Goal: Check status: Check status

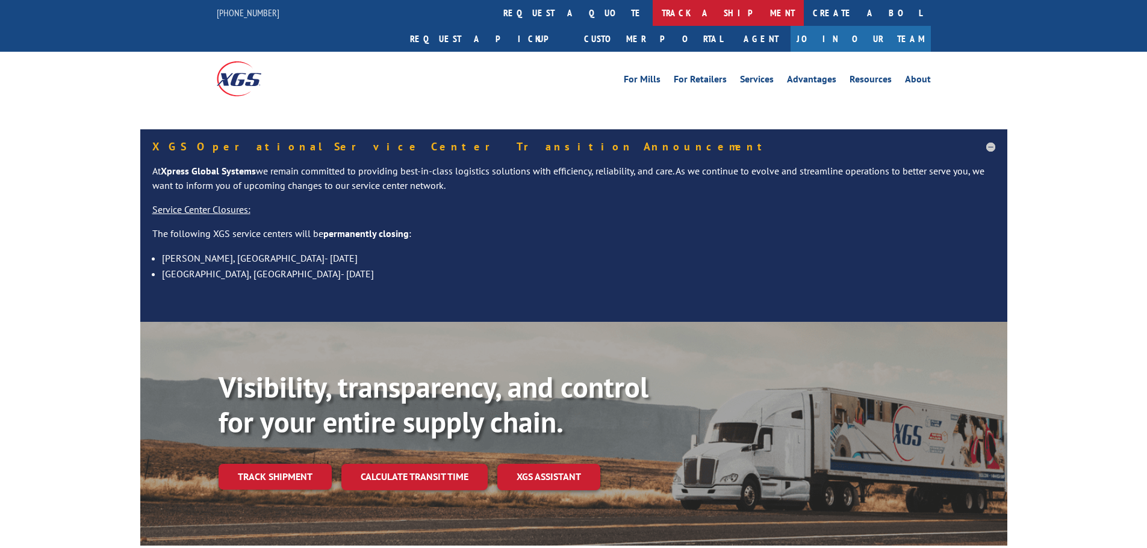
click at [653, 15] on link "track a shipment" at bounding box center [728, 13] width 151 height 26
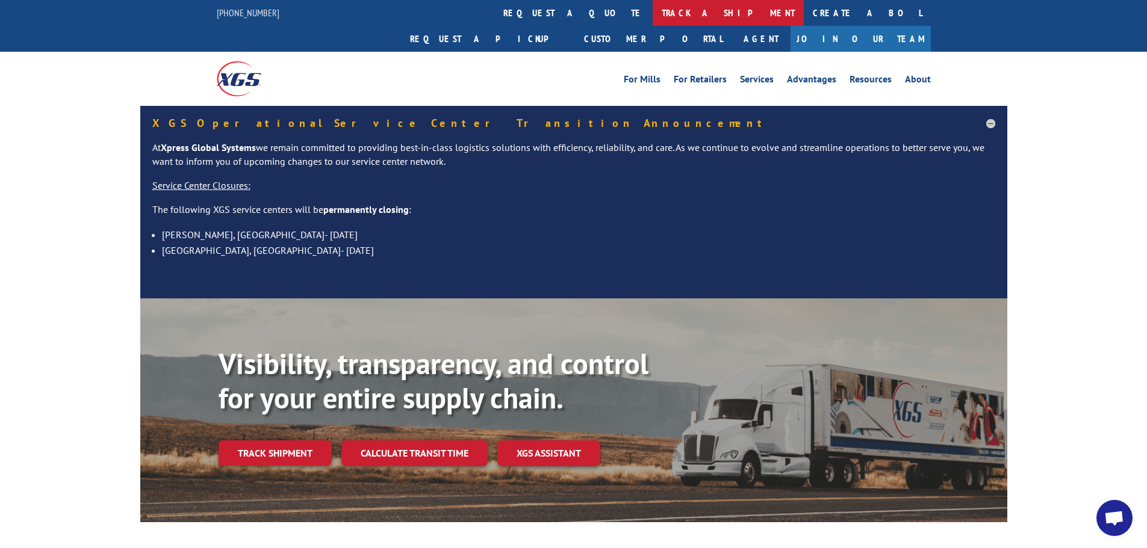
click at [653, 12] on link "track a shipment" at bounding box center [728, 13] width 151 height 26
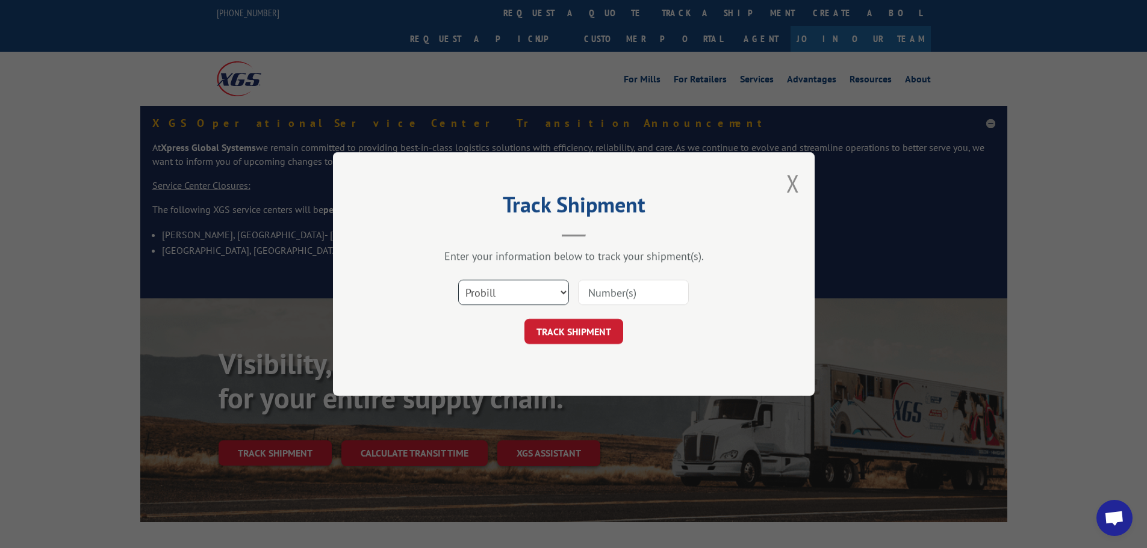
click at [548, 289] on select "Select category... Probill BOL PO" at bounding box center [513, 292] width 111 height 25
select select "bol"
click at [458, 280] on select "Select category... Probill BOL PO" at bounding box center [513, 292] width 111 height 25
click at [604, 285] on input at bounding box center [633, 292] width 111 height 25
paste input "6805897"
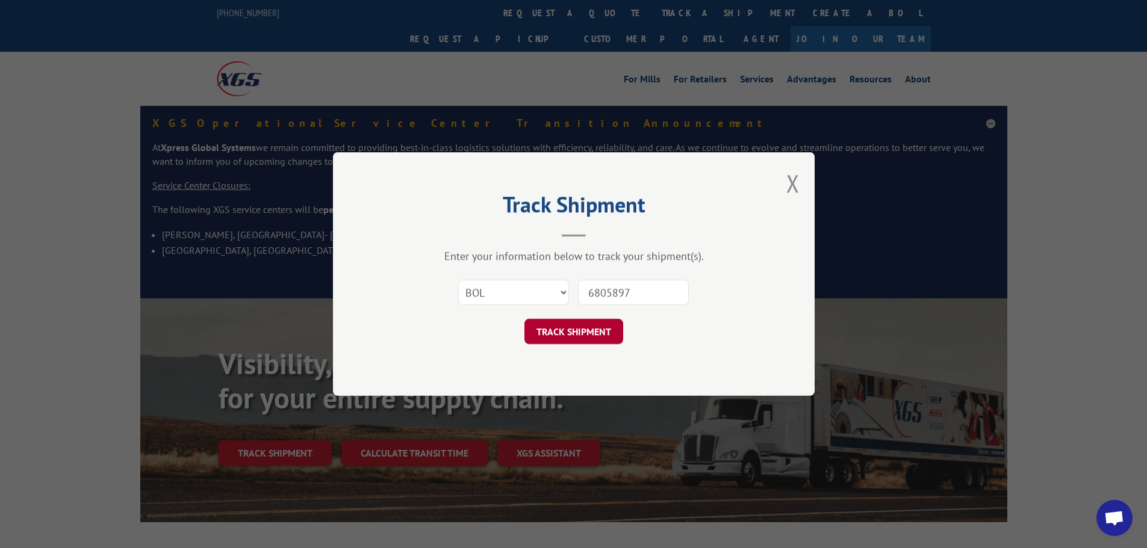
type input "6805897"
click at [588, 333] on button "TRACK SHIPMENT" at bounding box center [573, 331] width 99 height 25
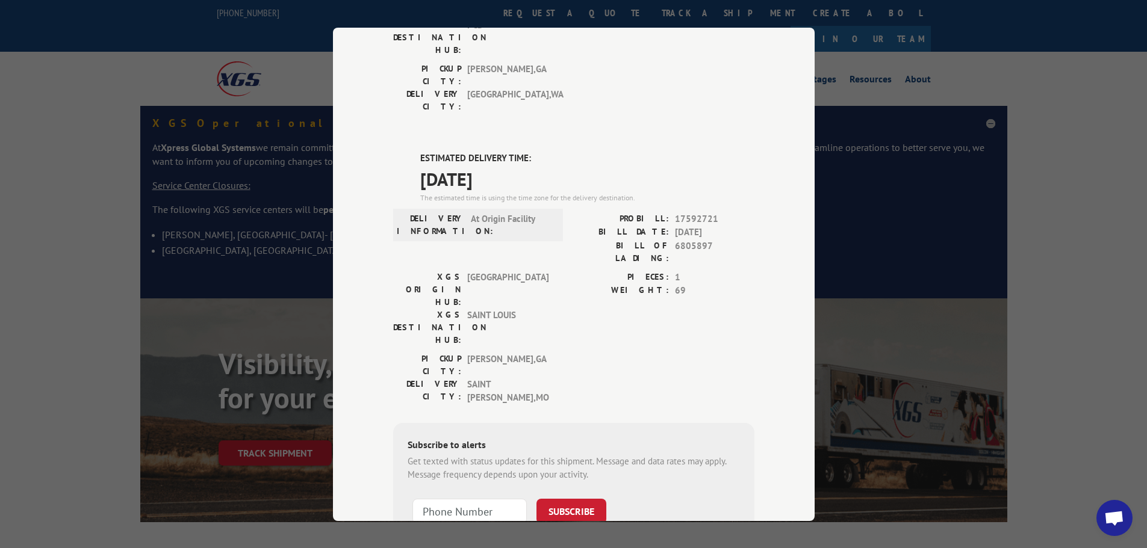
scroll to position [195, 0]
